Goal: Download file/media

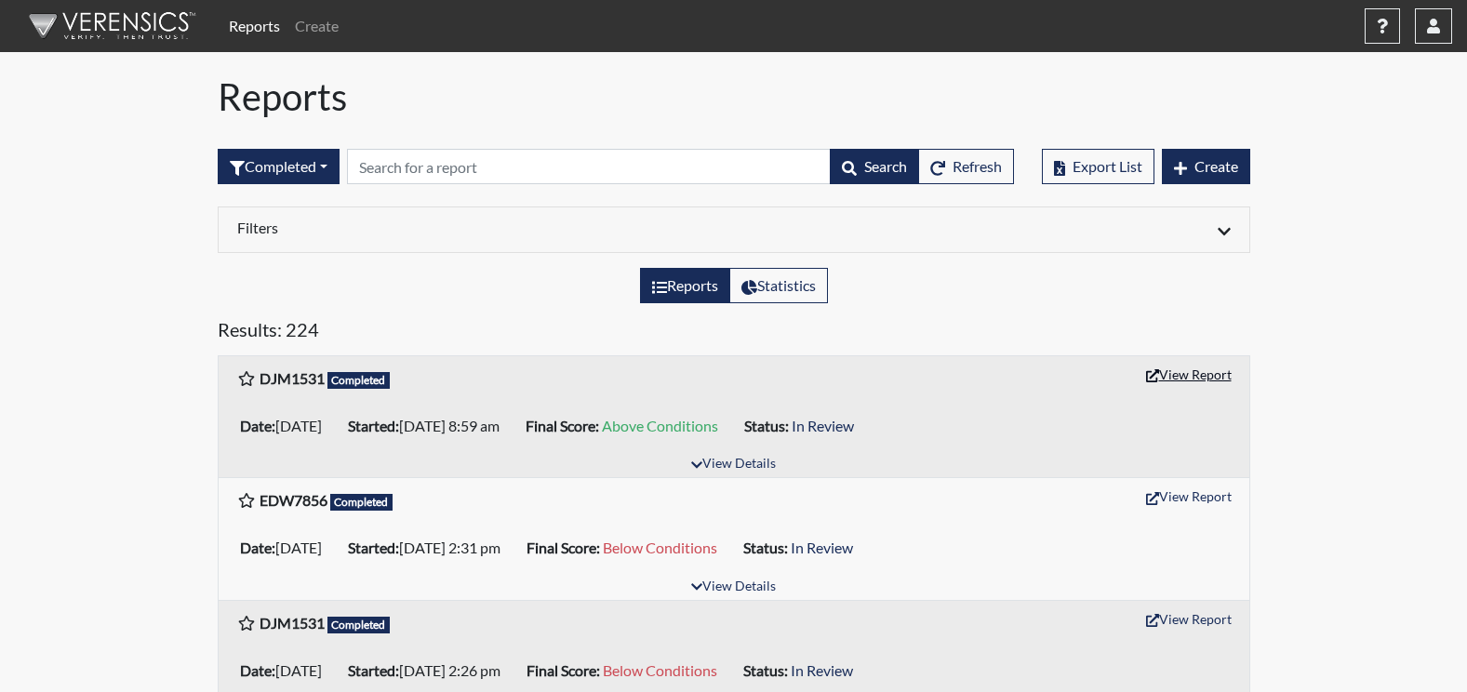
click at [1196, 378] on button "View Report" at bounding box center [1189, 374] width 102 height 29
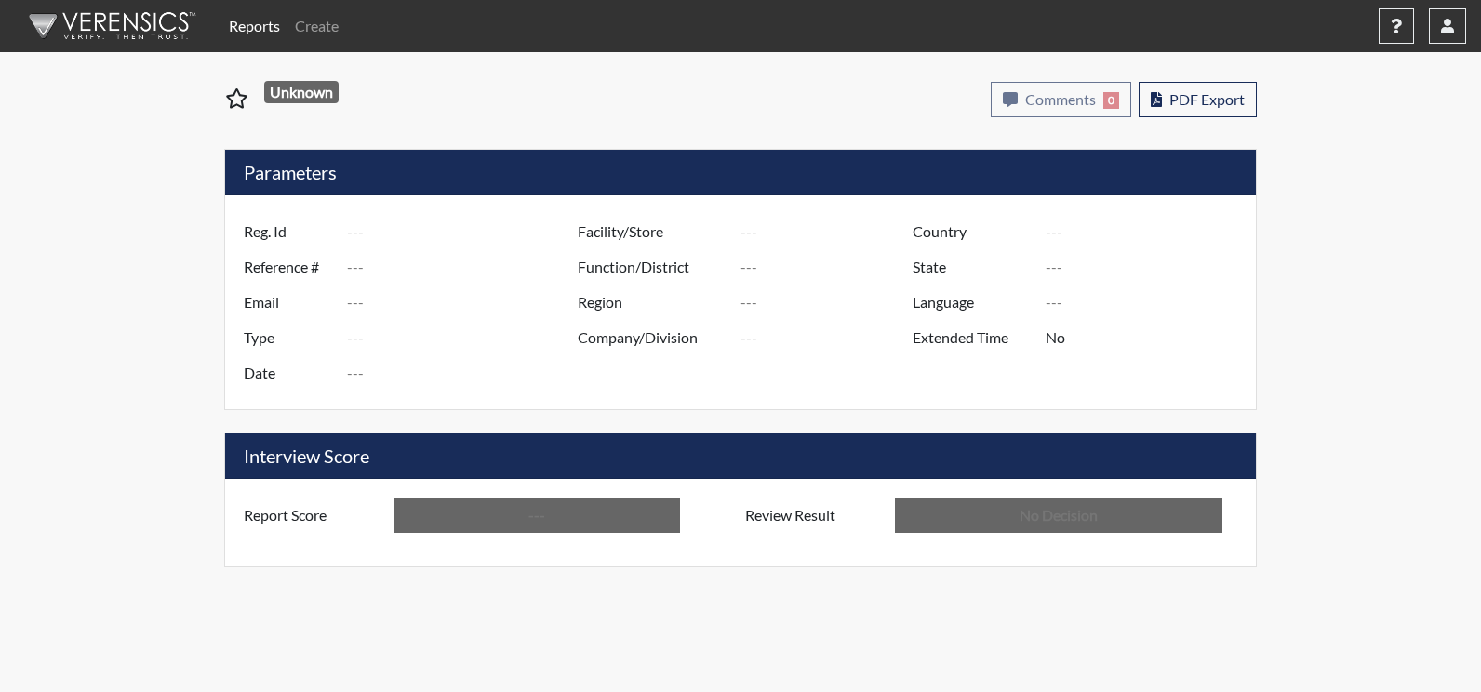
type input "DJM1531"
type input "50841"
type input "---"
type input "Corrections Pre-Employment"
type input "[DATE]"
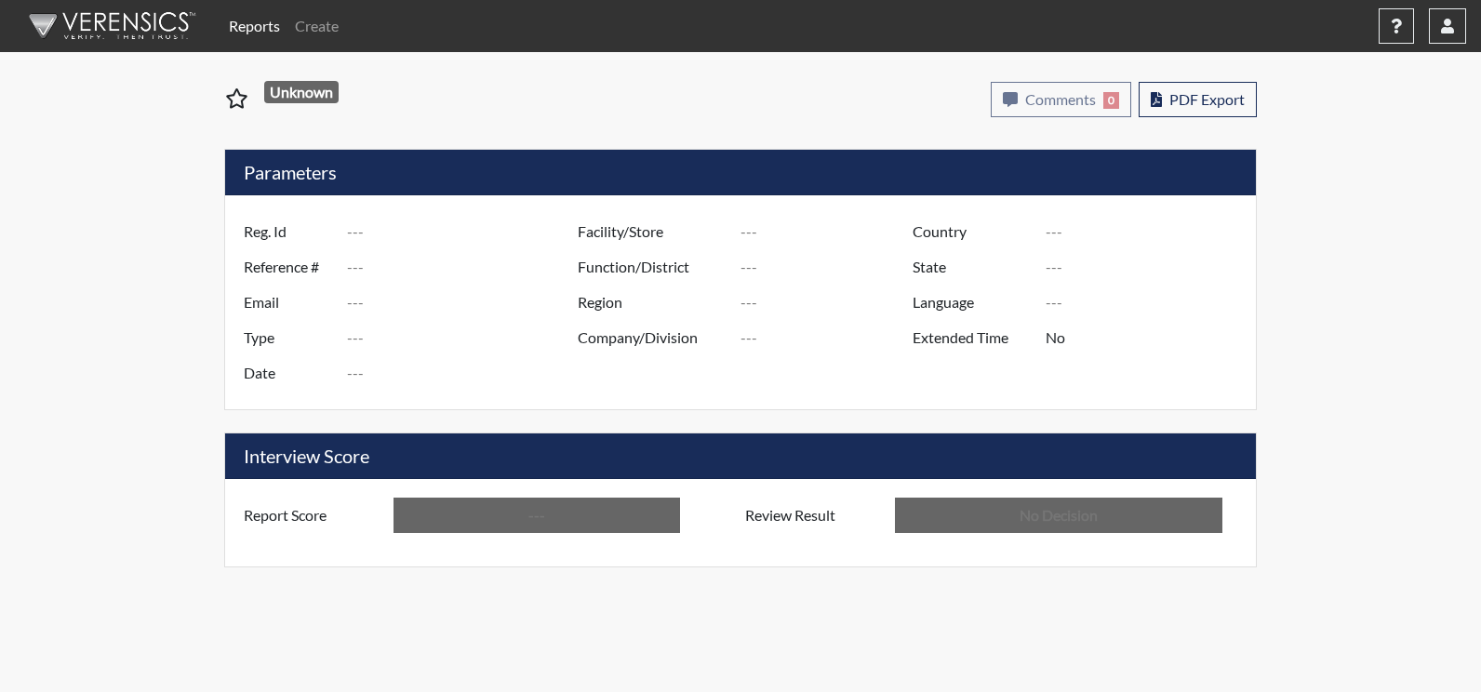
type input "Augusta SMP"
type input "[GEOGRAPHIC_DATA]"
type input "[US_STATE]"
type input "English"
type input "Above Conditions"
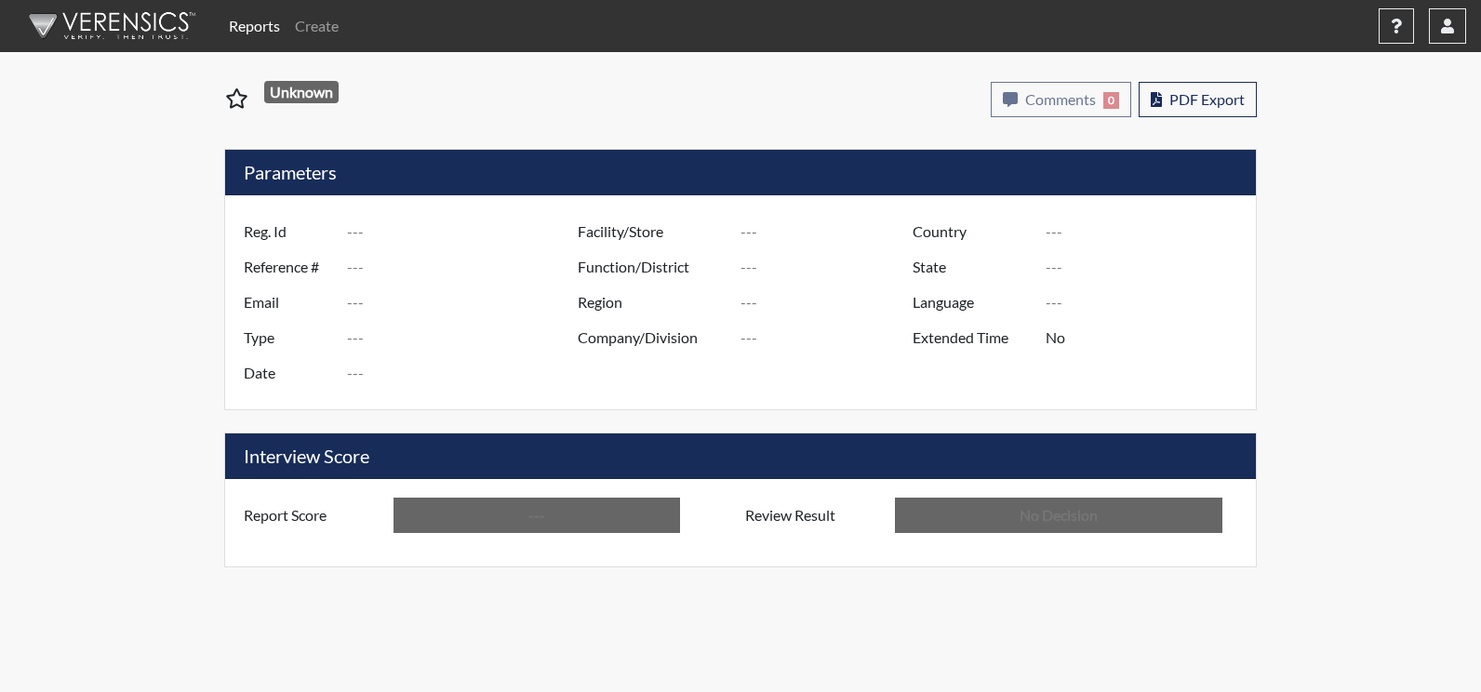
type input "In Review"
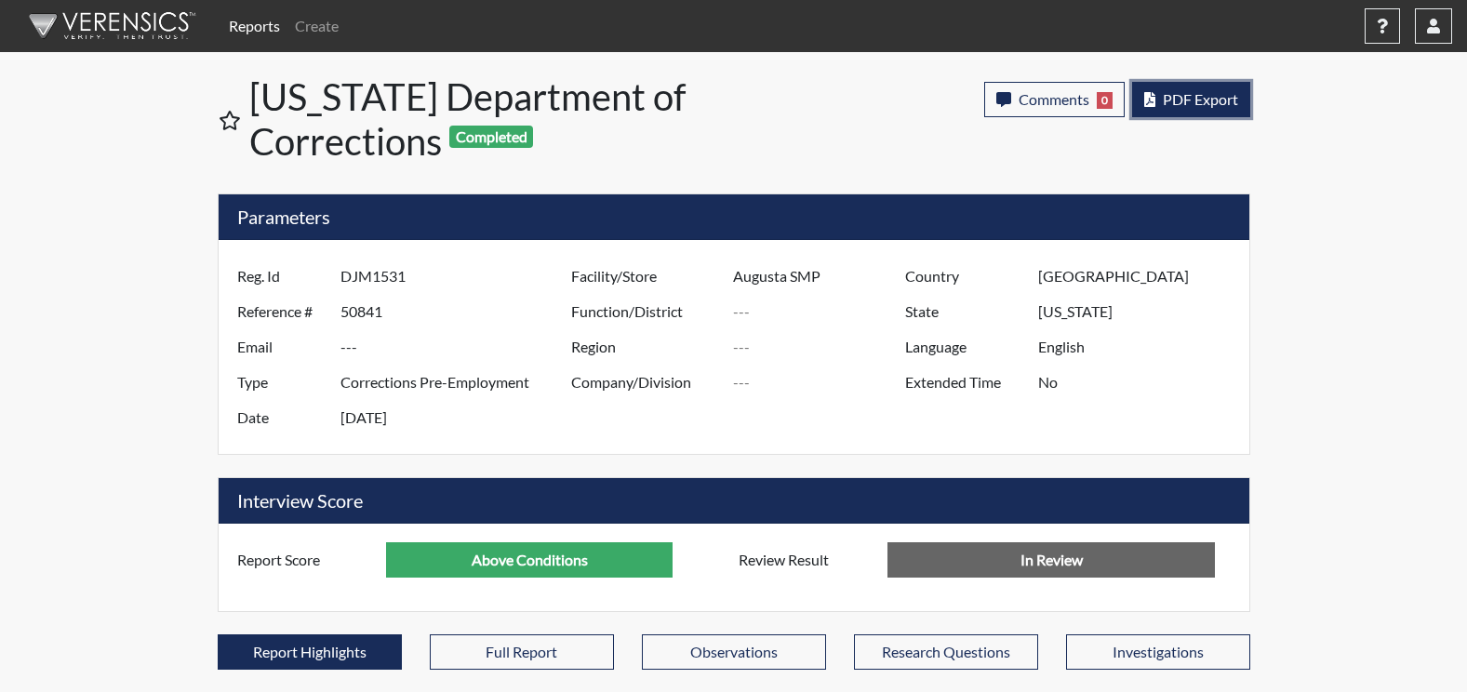
click at [1192, 110] on button "PDF Export" at bounding box center [1191, 99] width 118 height 35
